Goal: Task Accomplishment & Management: Complete application form

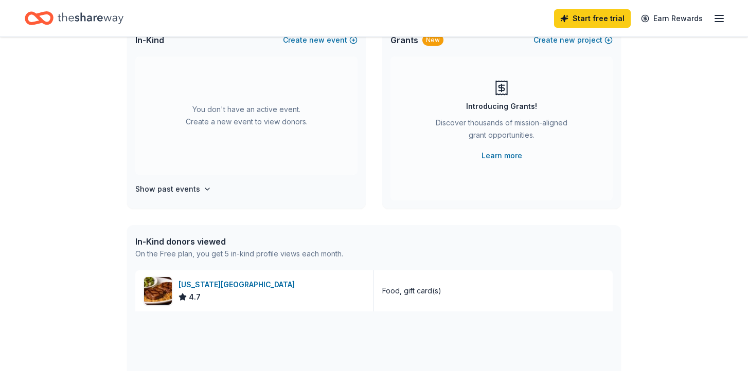
scroll to position [79, 0]
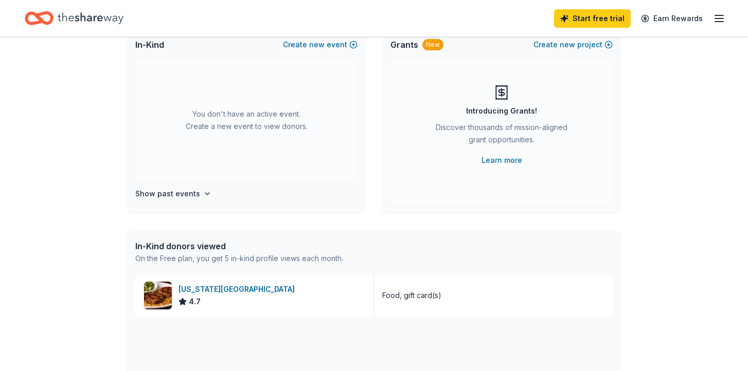
click at [249, 127] on div "You don't have an active event. Create a new event to view donors." at bounding box center [246, 120] width 222 height 118
click at [318, 39] on span "new" at bounding box center [316, 45] width 15 height 12
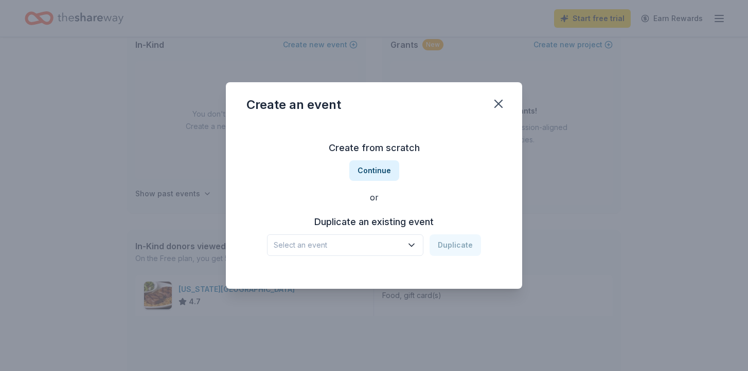
click at [373, 153] on h3 "Create from scratch" at bounding box center [373, 148] width 255 height 16
click at [376, 169] on button "Continue" at bounding box center [374, 170] width 50 height 21
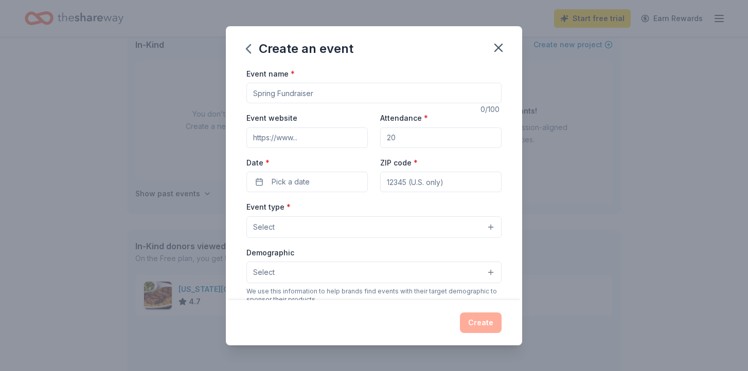
click at [315, 95] on input "Event name *" at bounding box center [373, 93] width 255 height 21
type input "[MEDICAL_DATA] cut a thon and auction"
click at [336, 148] on div "Event website Attendance * Date * Pick a date ZIP code *" at bounding box center [373, 152] width 255 height 81
click at [336, 136] on input "Event website" at bounding box center [306, 138] width 121 height 21
click at [338, 137] on input "Event website" at bounding box center [306, 138] width 121 height 21
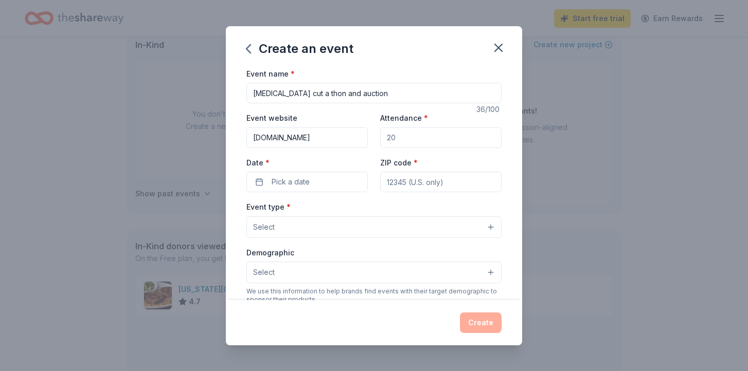
type input "www.beautyforacure.com"
click at [422, 139] on input "Attendance *" at bounding box center [440, 138] width 121 height 21
type input "400"
click at [316, 186] on button "Pick a date" at bounding box center [306, 182] width 121 height 21
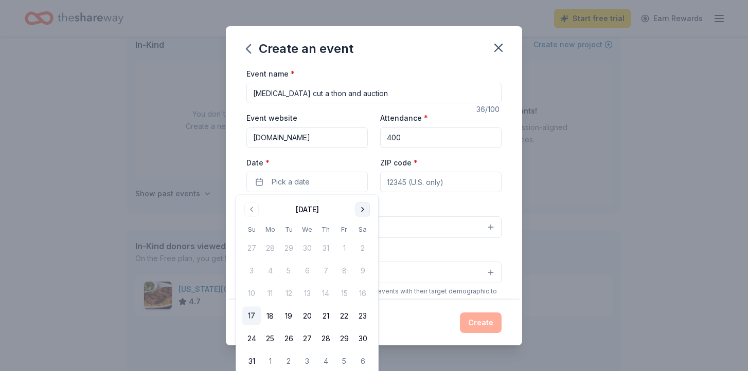
click at [362, 210] on button "Go to next month" at bounding box center [362, 210] width 14 height 14
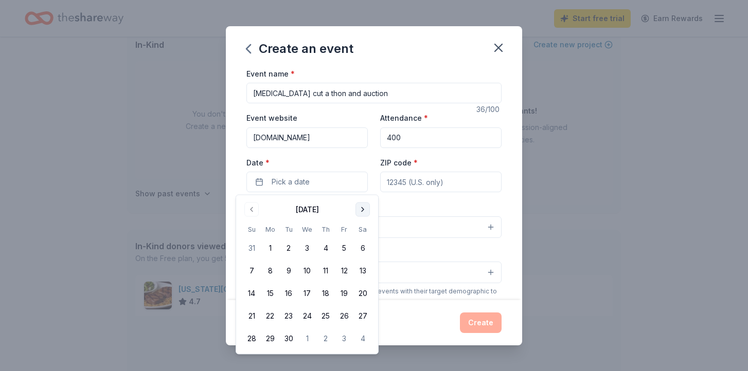
click at [363, 215] on button "Go to next month" at bounding box center [362, 210] width 14 height 14
click at [361, 311] on button "25" at bounding box center [362, 316] width 19 height 19
click at [430, 186] on input "ZIP code *" at bounding box center [440, 182] width 121 height 21
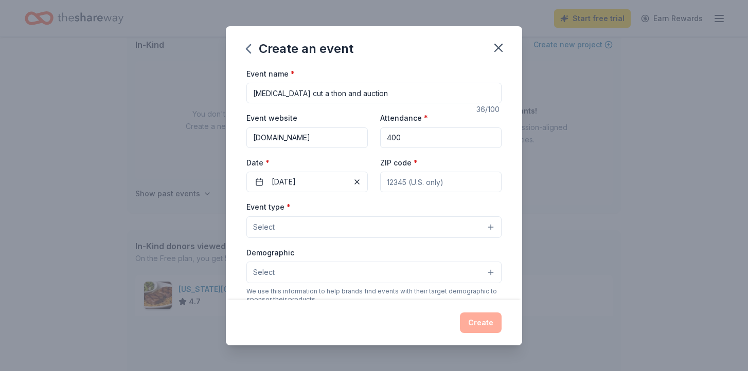
type input "11714"
type input "3956 Hempstead Tpke"
click at [327, 230] on button "Select" at bounding box center [373, 227] width 255 height 22
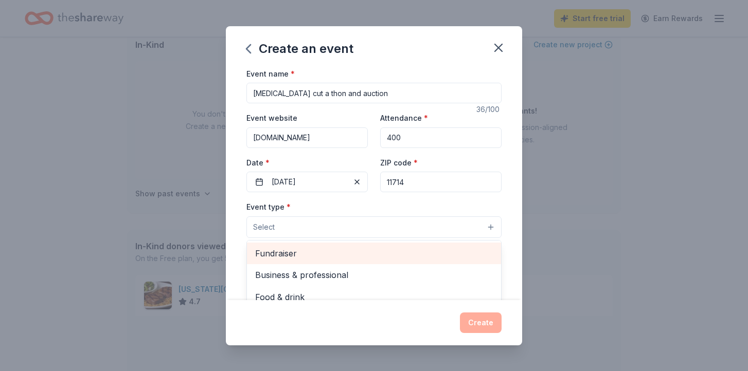
click at [296, 256] on span "Fundraiser" at bounding box center [374, 253] width 238 height 13
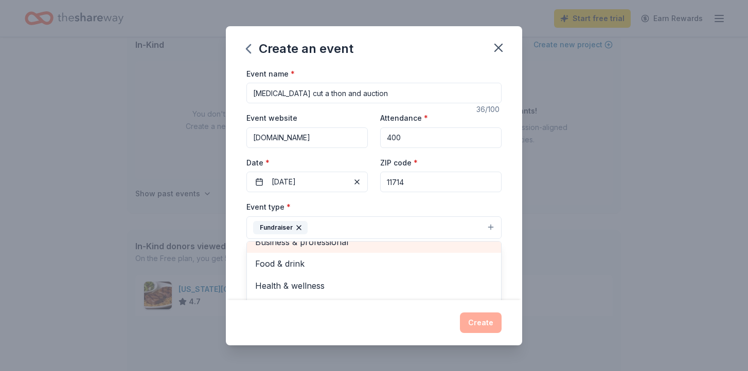
scroll to position [12, 0]
click at [480, 205] on div "Event type * Fundraiser Business & professional Food & drink Health & wellness …" at bounding box center [373, 220] width 255 height 39
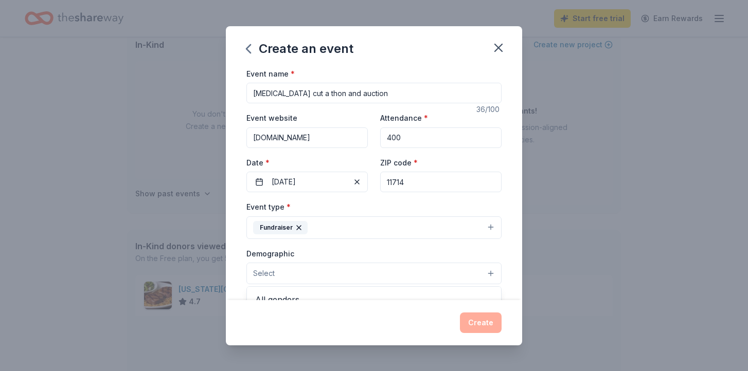
click at [356, 277] on button "Select" at bounding box center [373, 274] width 255 height 22
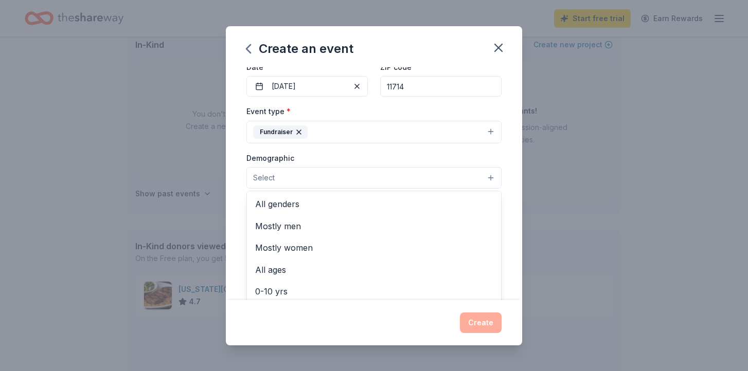
scroll to position [99, 0]
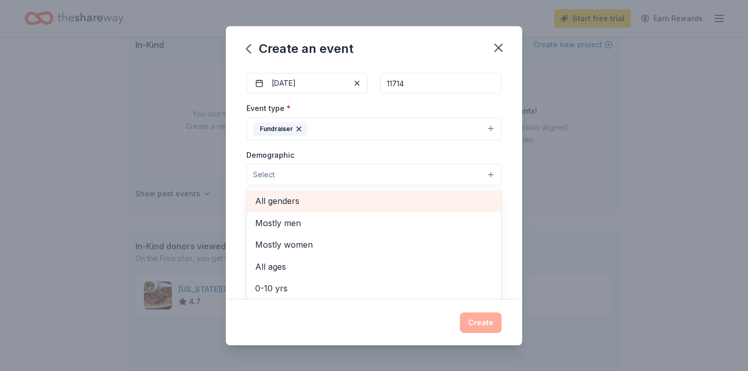
click at [298, 203] on span "All genders" at bounding box center [374, 200] width 238 height 13
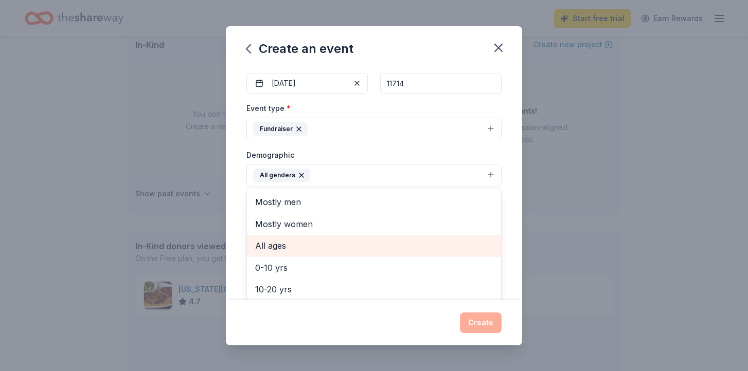
click at [287, 244] on span "All ages" at bounding box center [374, 245] width 238 height 13
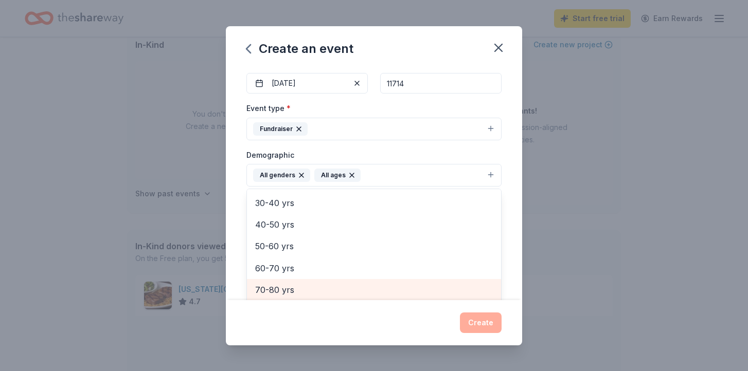
scroll to position [121, 0]
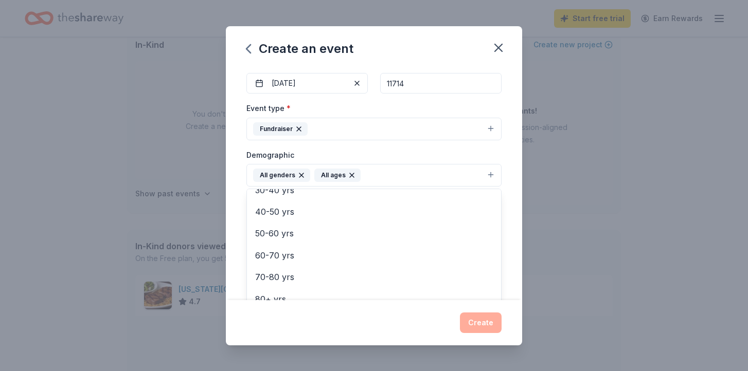
click at [512, 202] on div "Event name * Breast cancer cut a thon and auction 36 /100 Event website www.bea…" at bounding box center [374, 183] width 296 height 233
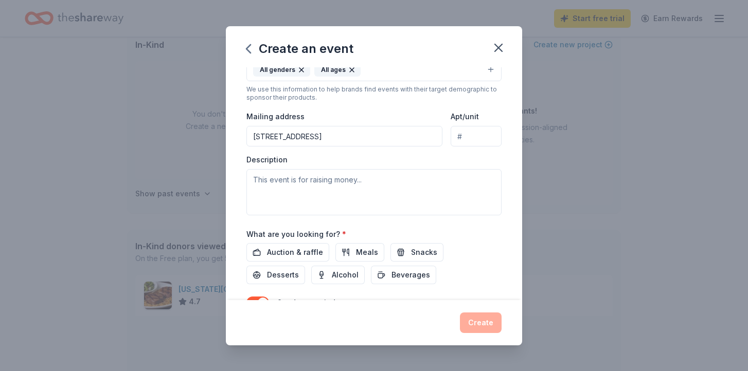
scroll to position [210, 0]
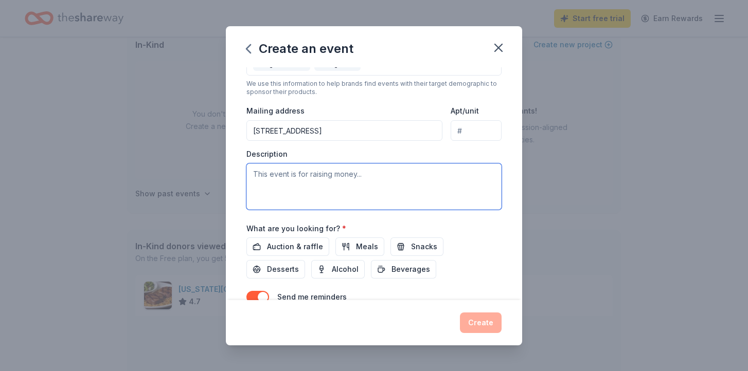
click at [259, 178] on textarea at bounding box center [373, 186] width 255 height 46
paste textarea "I hope this message finds you well! I’m reaching out to share exciting news abo…"
type textarea "I hope this message finds you well! I’m reaching out to share exciting news abo…"
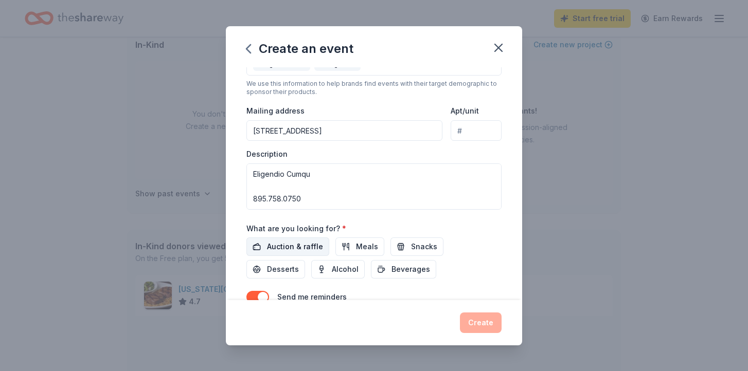
click at [305, 246] on span "Auction & raffle" at bounding box center [295, 247] width 56 height 12
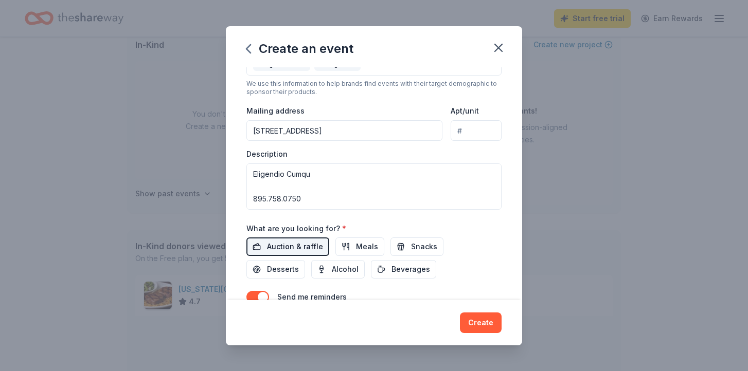
scroll to position [261, 0]
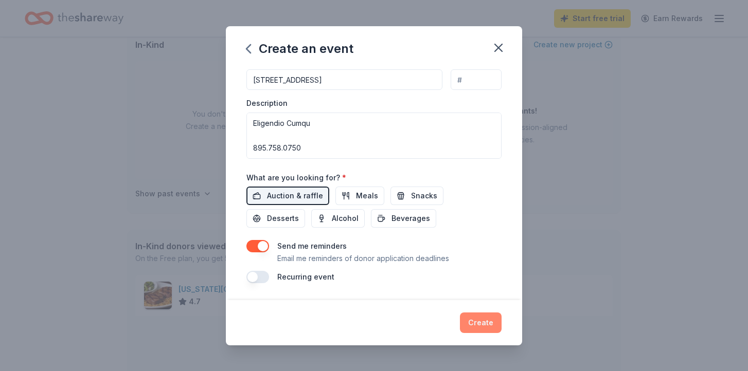
click at [481, 326] on button "Create" at bounding box center [481, 323] width 42 height 21
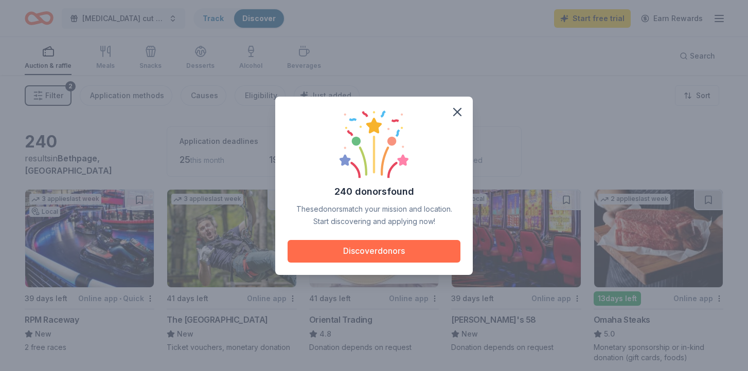
click at [374, 258] on button "Discover donors" at bounding box center [373, 251] width 173 height 23
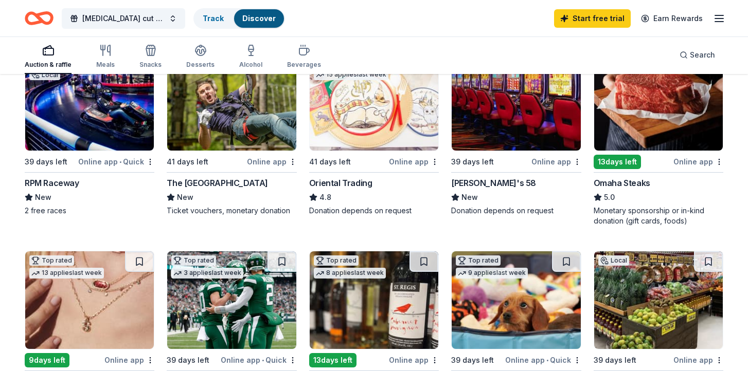
scroll to position [138, 0]
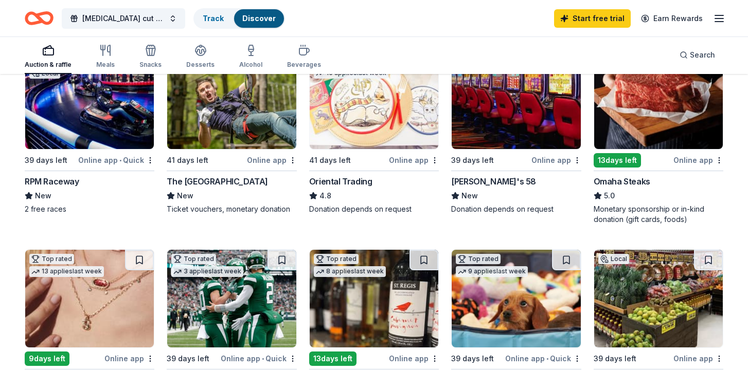
click at [189, 180] on div "The Adventure Park" at bounding box center [217, 181] width 101 height 12
click at [479, 181] on div "Jake's 58" at bounding box center [493, 181] width 85 height 12
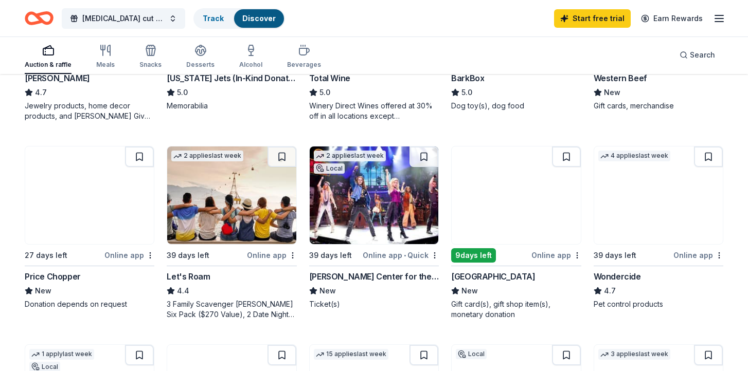
scroll to position [444, 0]
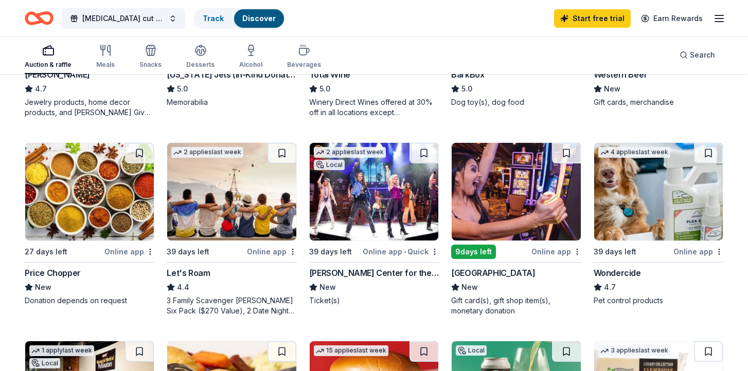
click at [501, 271] on div "Foxwoods Resort Casino" at bounding box center [493, 273] width 84 height 12
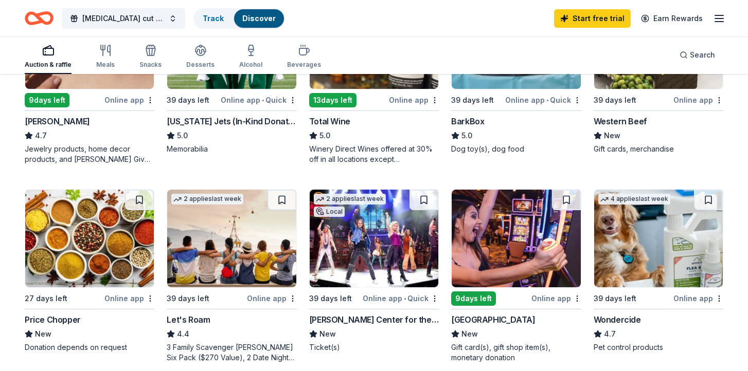
scroll to position [398, 0]
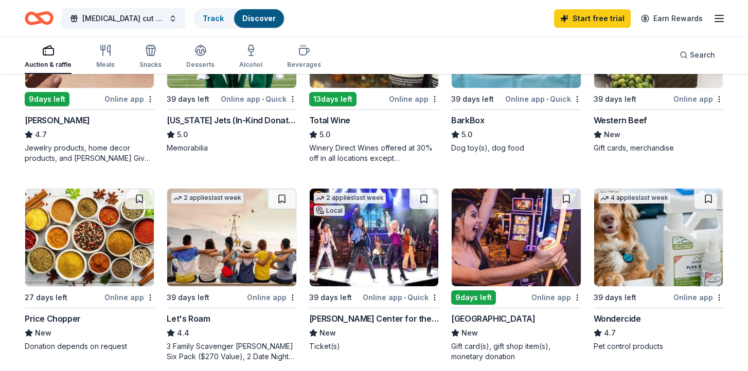
click at [91, 259] on img at bounding box center [89, 238] width 129 height 98
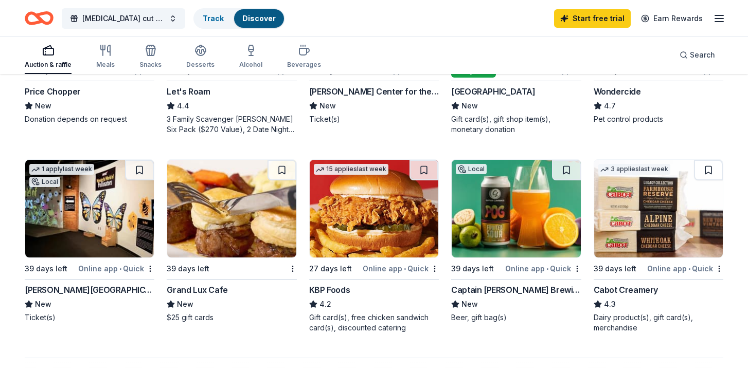
scroll to position [630, 0]
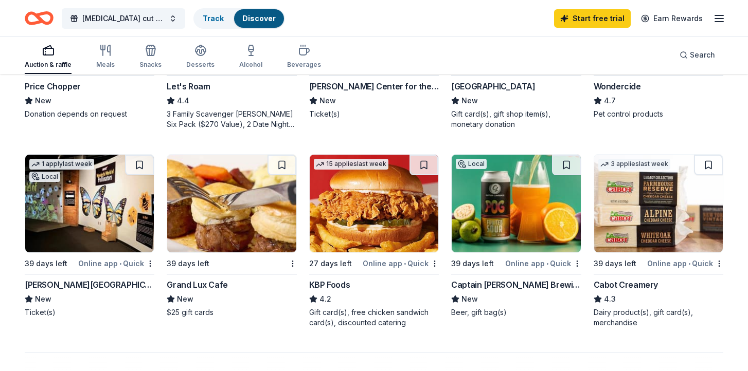
click at [515, 286] on div "Captain [PERSON_NAME] Brewing Company" at bounding box center [516, 285] width 130 height 12
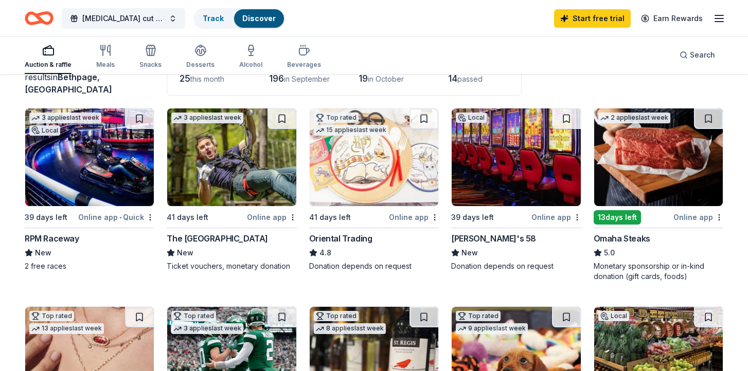
scroll to position [49, 0]
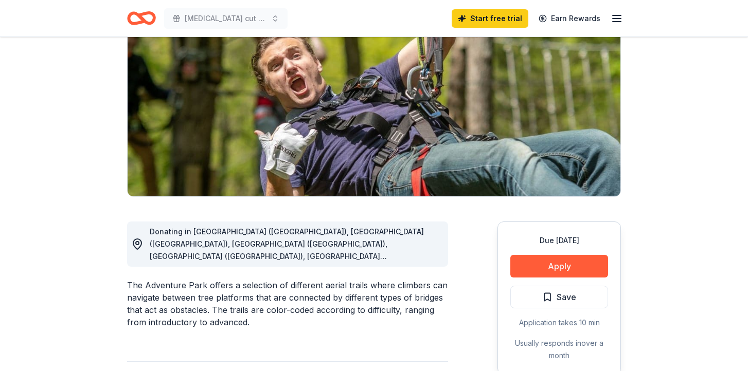
scroll to position [134, 0]
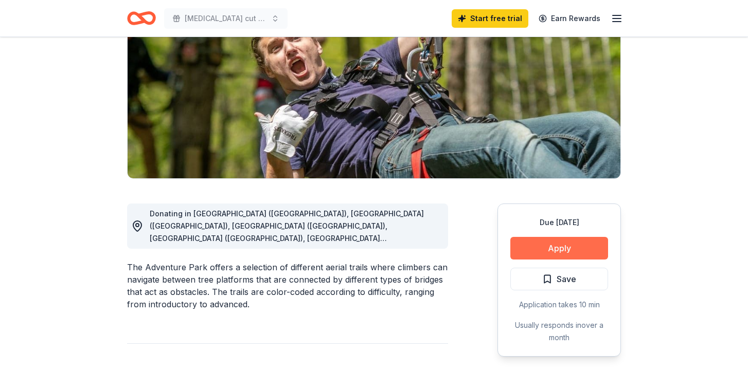
click at [533, 250] on button "Apply" at bounding box center [559, 248] width 98 height 23
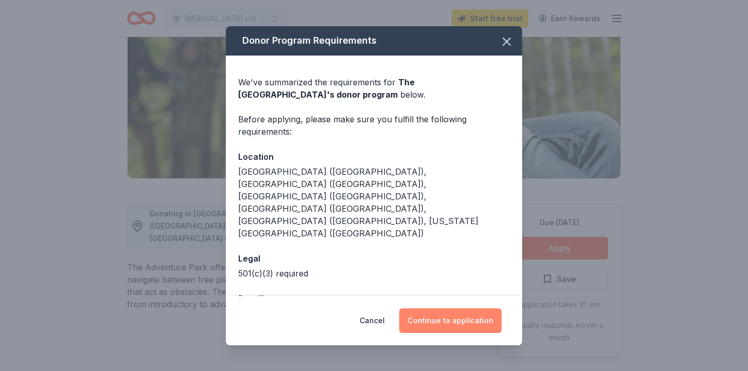
click at [434, 321] on button "Continue to application" at bounding box center [450, 320] width 102 height 25
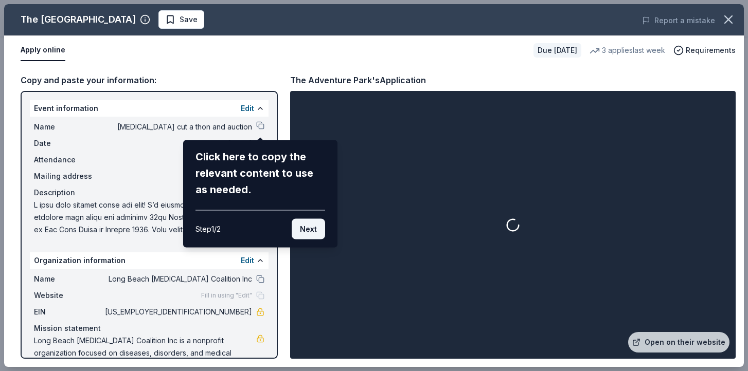
click at [308, 233] on button "Next" at bounding box center [308, 229] width 33 height 21
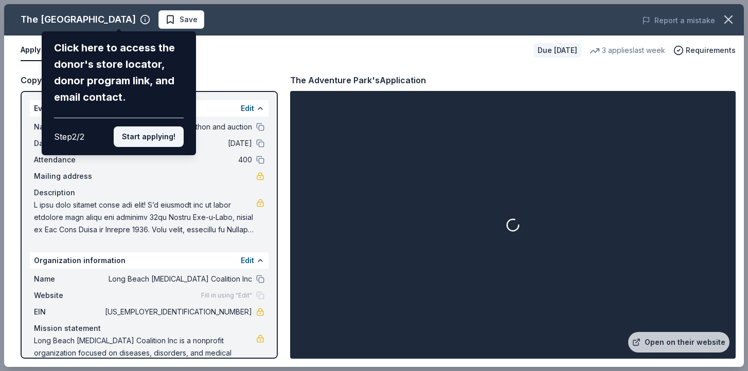
click at [148, 140] on button "Start applying!" at bounding box center [149, 136] width 70 height 21
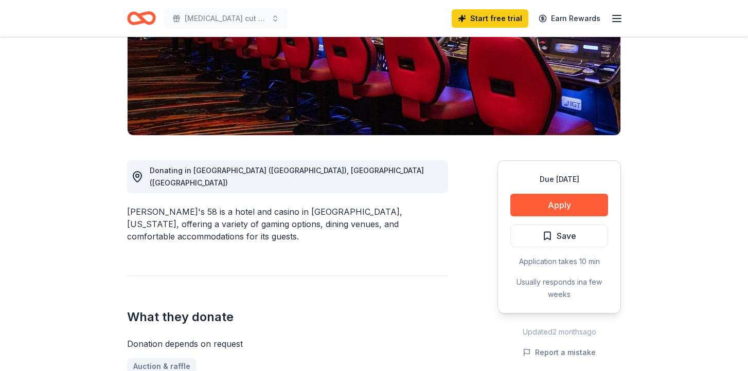
scroll to position [179, 0]
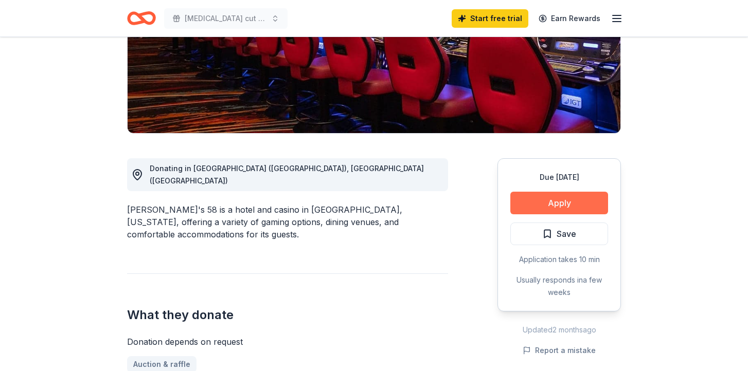
click at [554, 205] on button "Apply" at bounding box center [559, 203] width 98 height 23
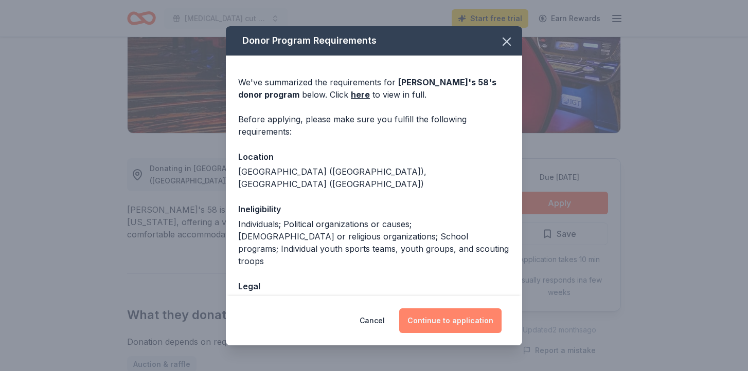
click at [433, 322] on button "Continue to application" at bounding box center [450, 320] width 102 height 25
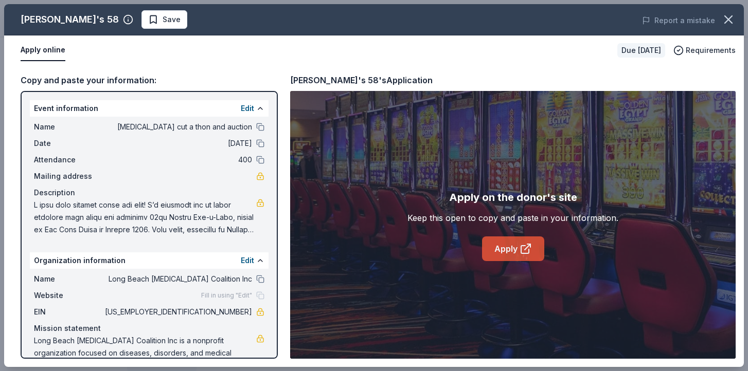
click at [523, 249] on icon at bounding box center [525, 249] width 12 height 12
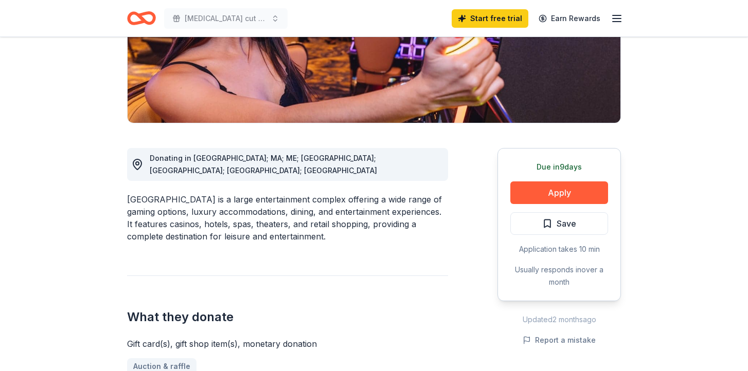
scroll to position [190, 0]
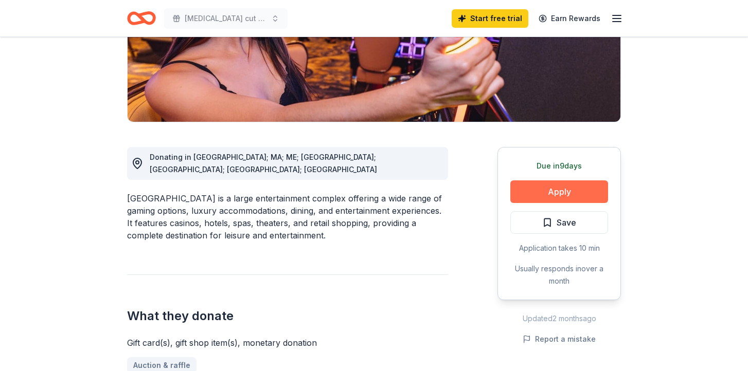
click at [545, 198] on button "Apply" at bounding box center [559, 191] width 98 height 23
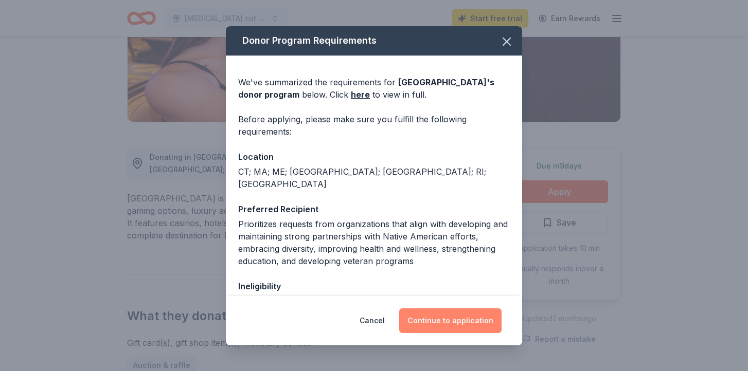
click at [451, 317] on button "Continue to application" at bounding box center [450, 320] width 102 height 25
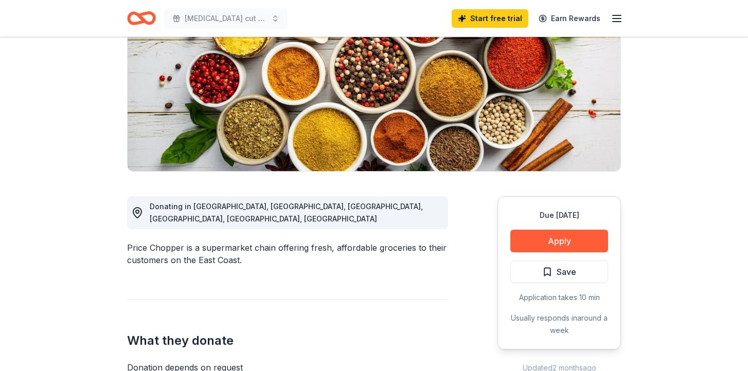
scroll to position [142, 0]
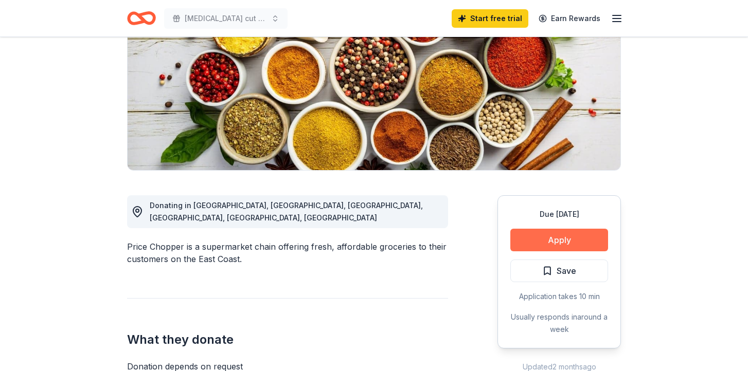
click at [540, 242] on button "Apply" at bounding box center [559, 240] width 98 height 23
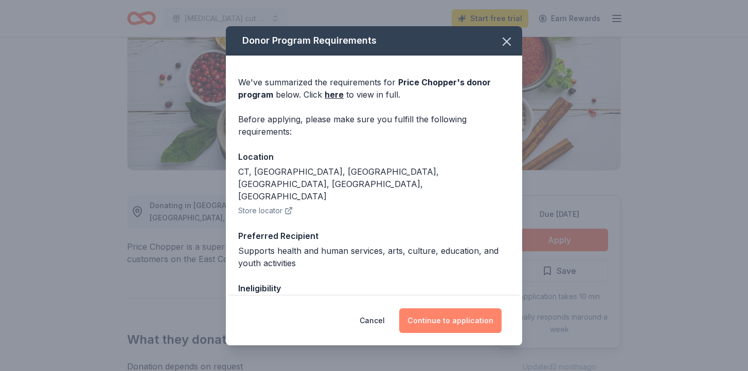
click at [450, 329] on button "Continue to application" at bounding box center [450, 320] width 102 height 25
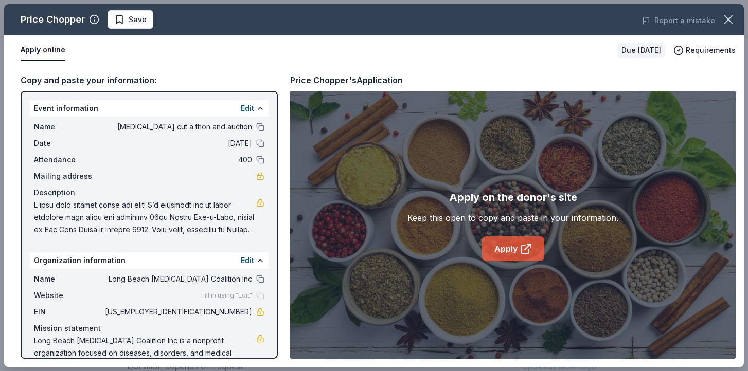
click at [496, 257] on link "Apply" at bounding box center [513, 248] width 62 height 25
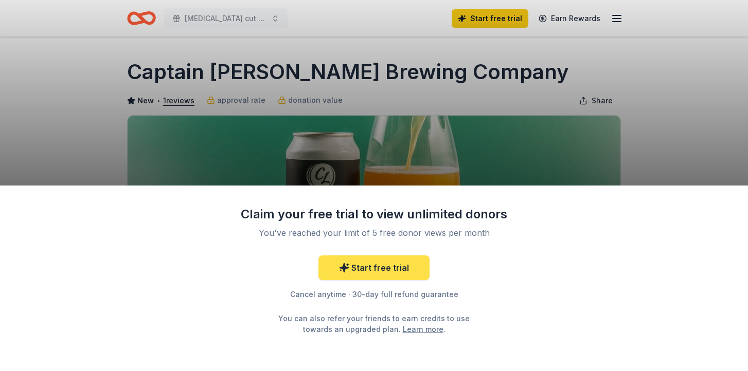
click at [403, 266] on link "Start free trial" at bounding box center [373, 268] width 111 height 25
